Goal: Transaction & Acquisition: Register for event/course

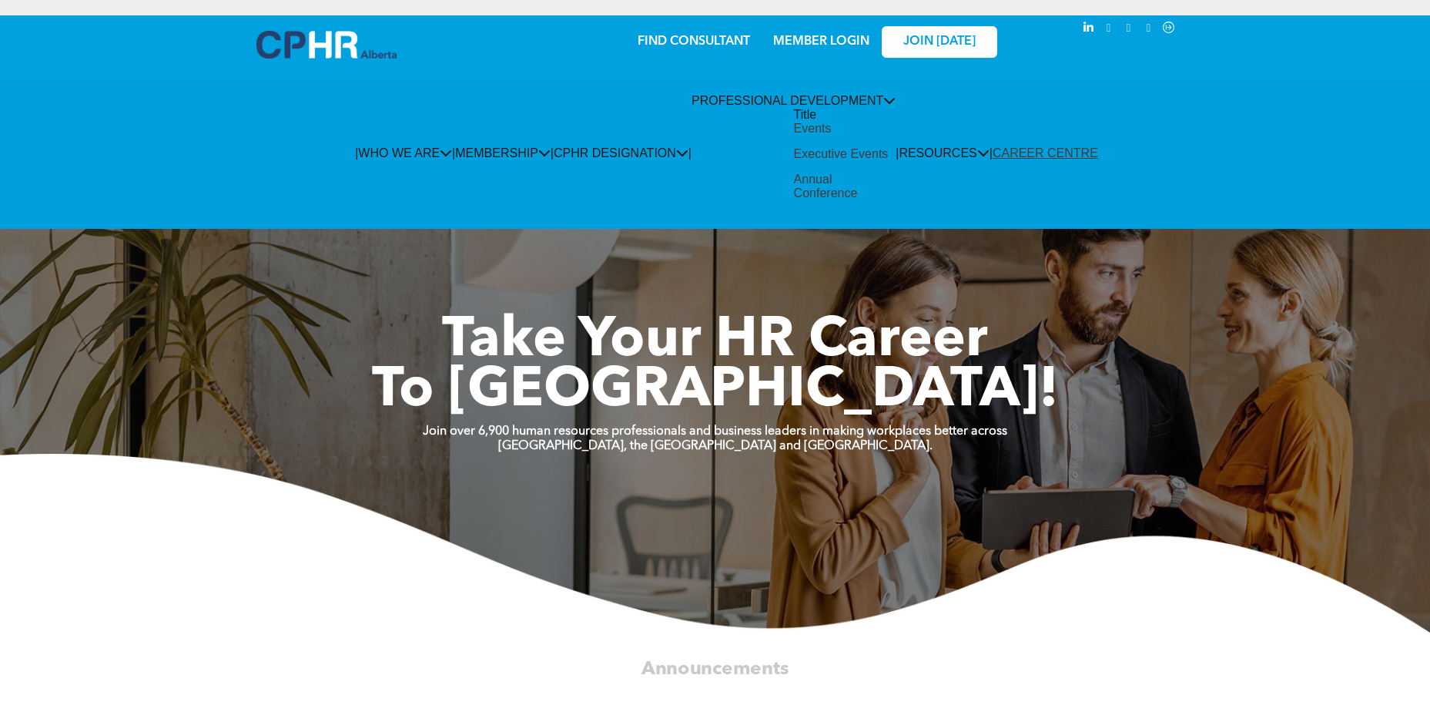
click at [794, 136] on div "Events" at bounding box center [813, 129] width 38 height 14
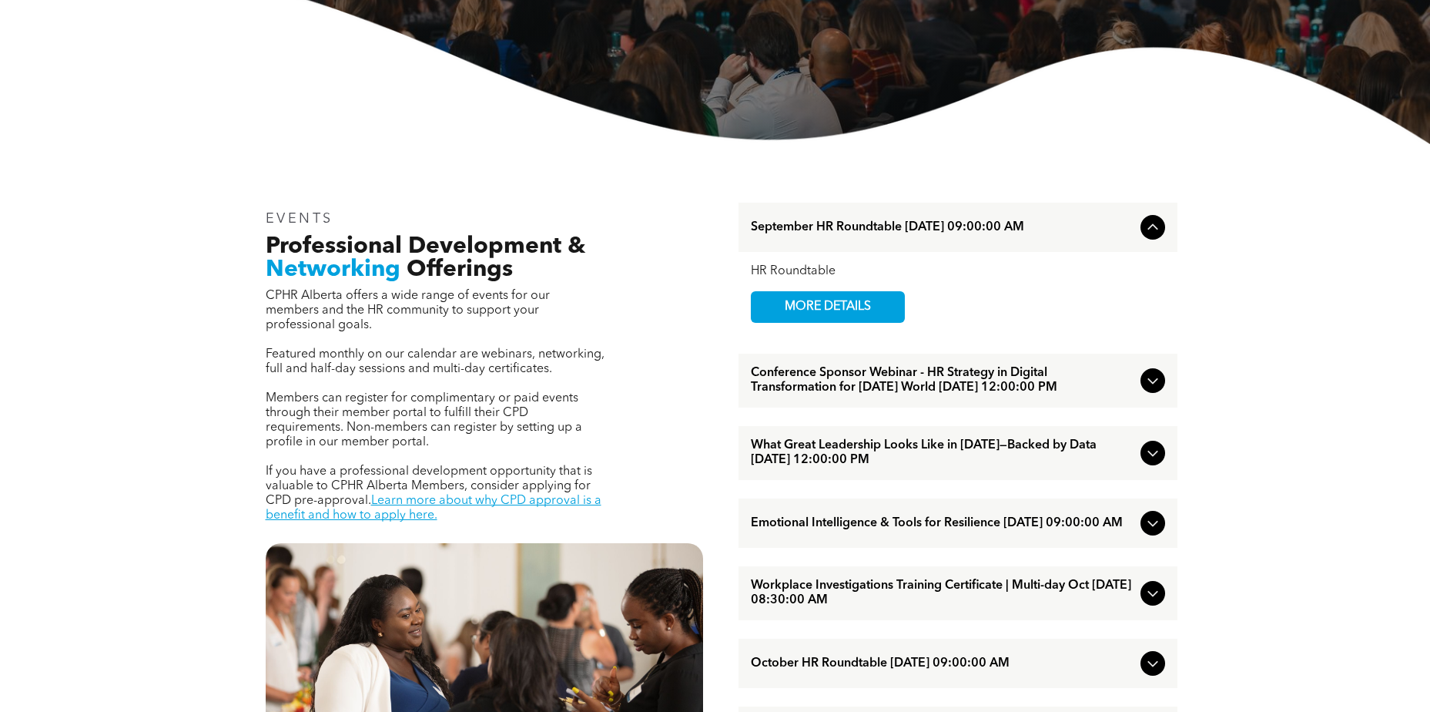
scroll to position [539, 0]
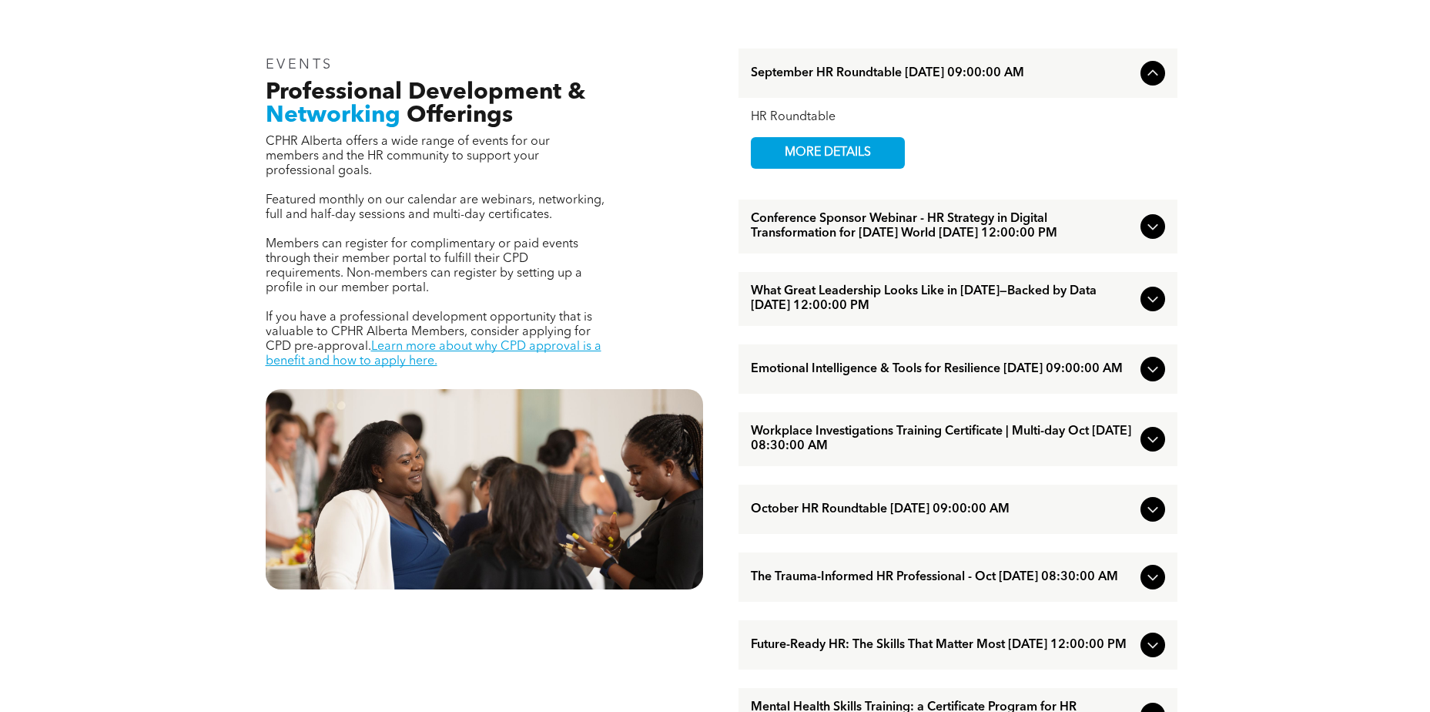
click at [882, 451] on span "Workplace Investigations Training Certificate | Multi-day Oct [DATE] 08:30:00 AM" at bounding box center [943, 438] width 384 height 29
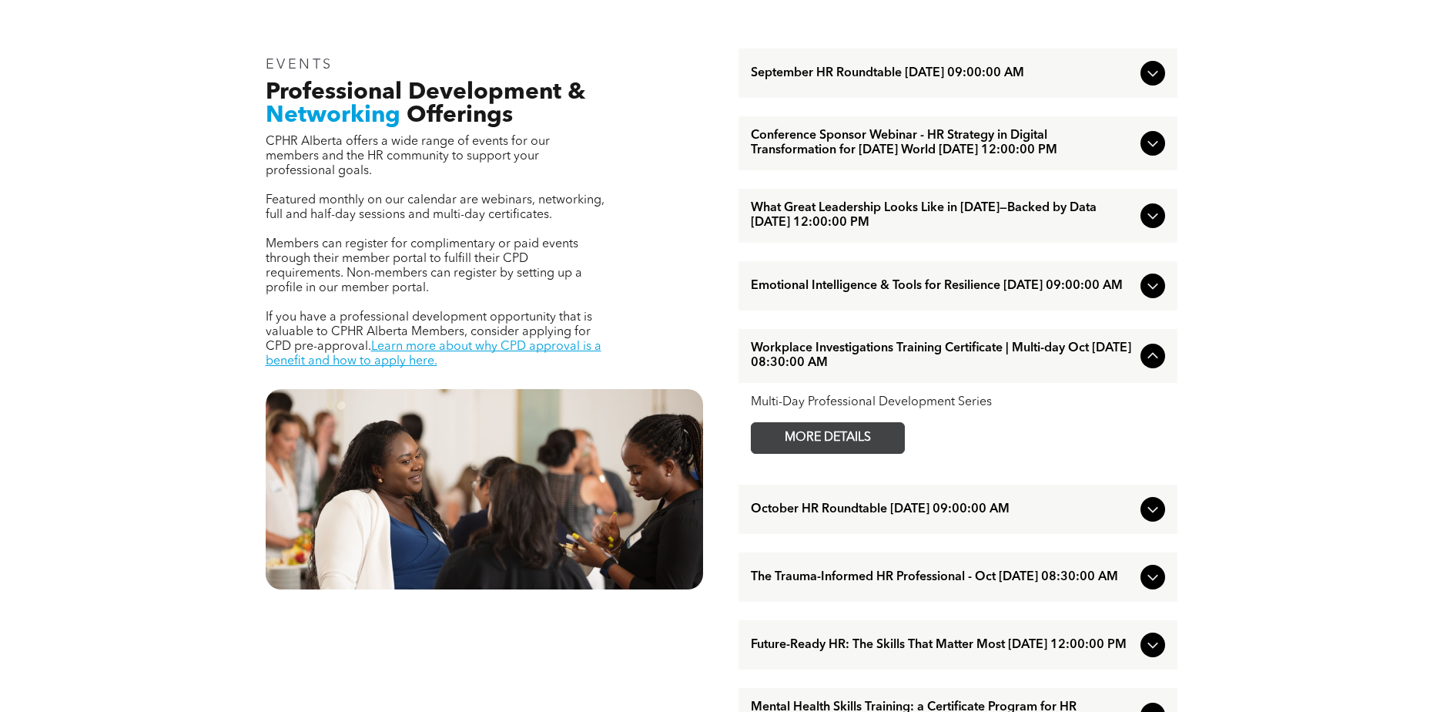
click at [882, 452] on span "MORE DETAILS" at bounding box center [828, 438] width 122 height 30
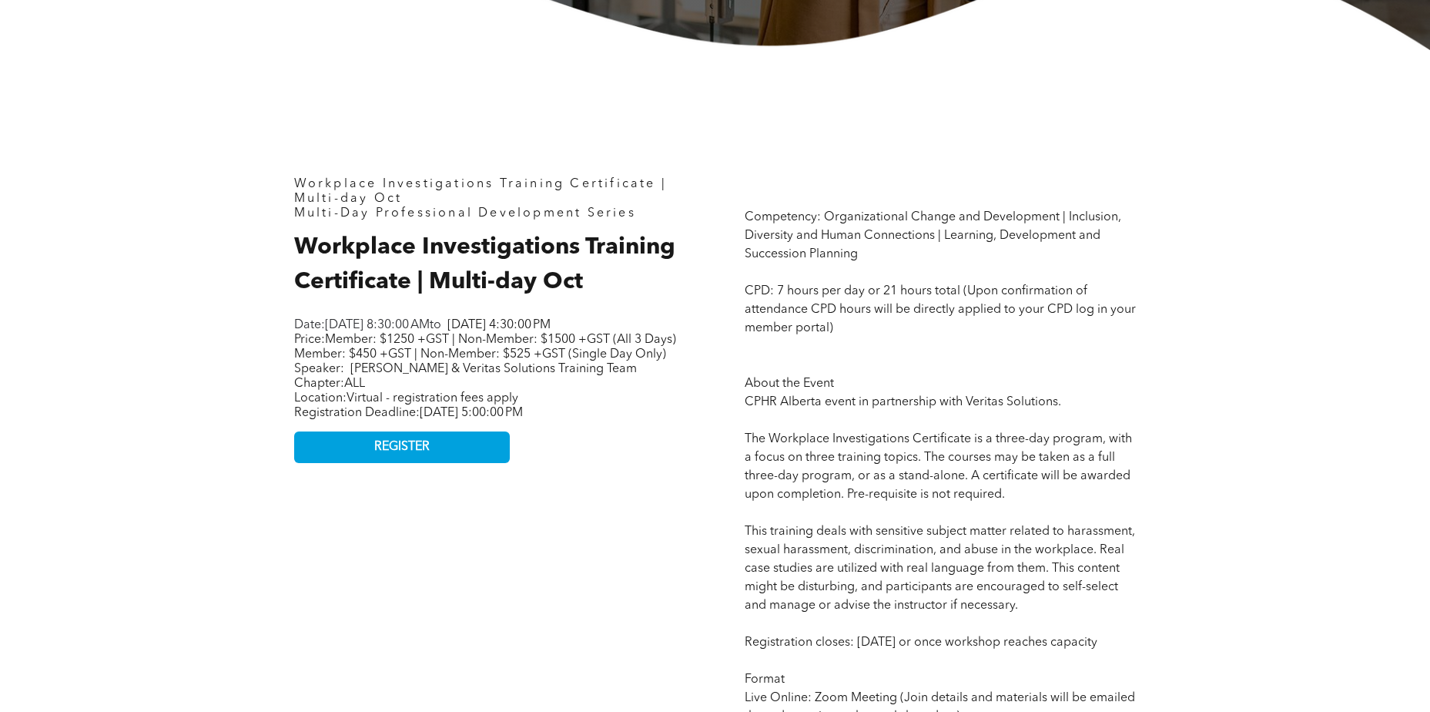
scroll to position [616, 0]
